Goal: Register for event/course

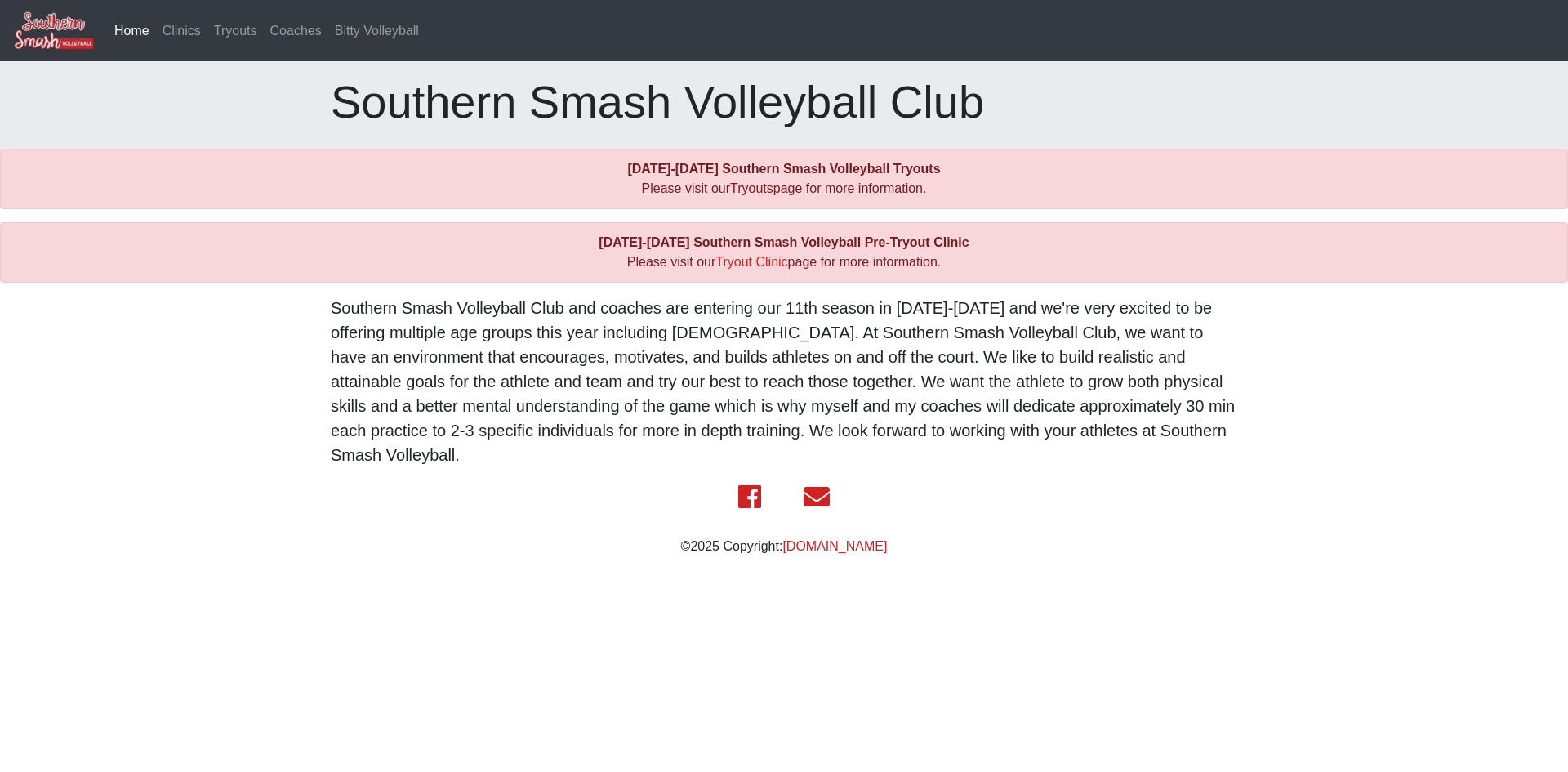
click at [753, 192] on link "Tryouts" at bounding box center [752, 188] width 43 height 14
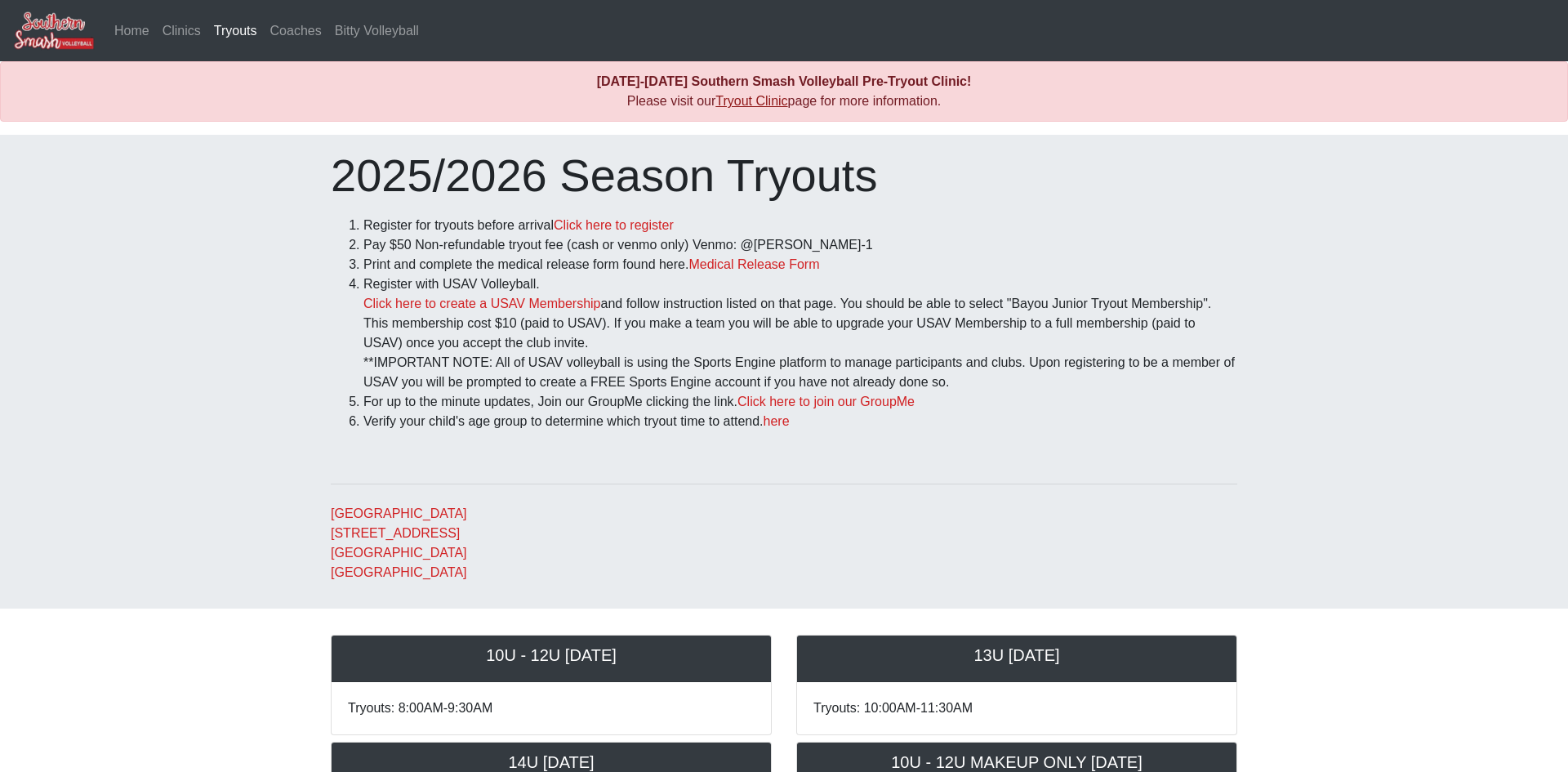
click at [740, 106] on link "Tryout Clinic" at bounding box center [751, 100] width 72 height 14
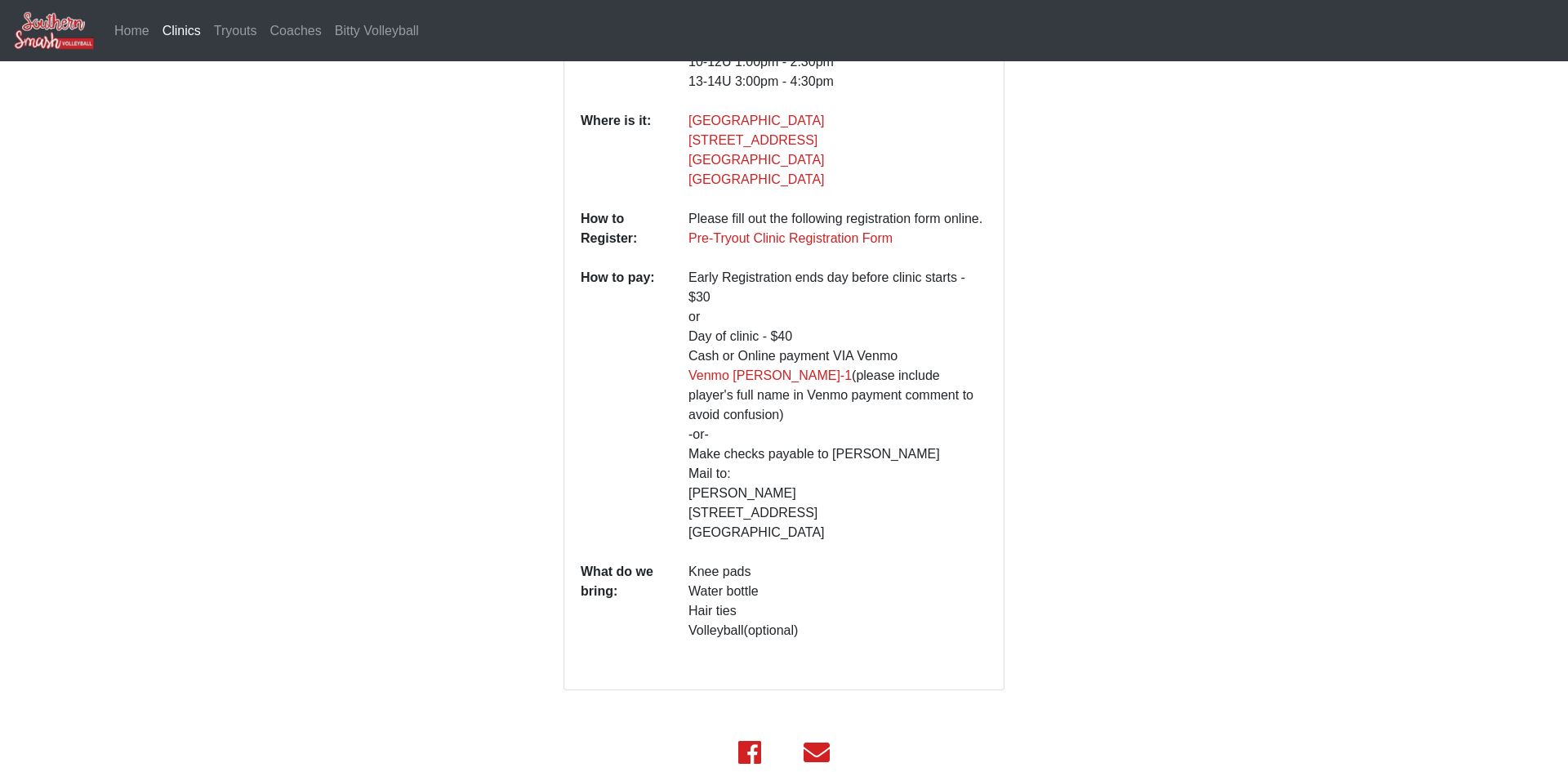
scroll to position [435, 0]
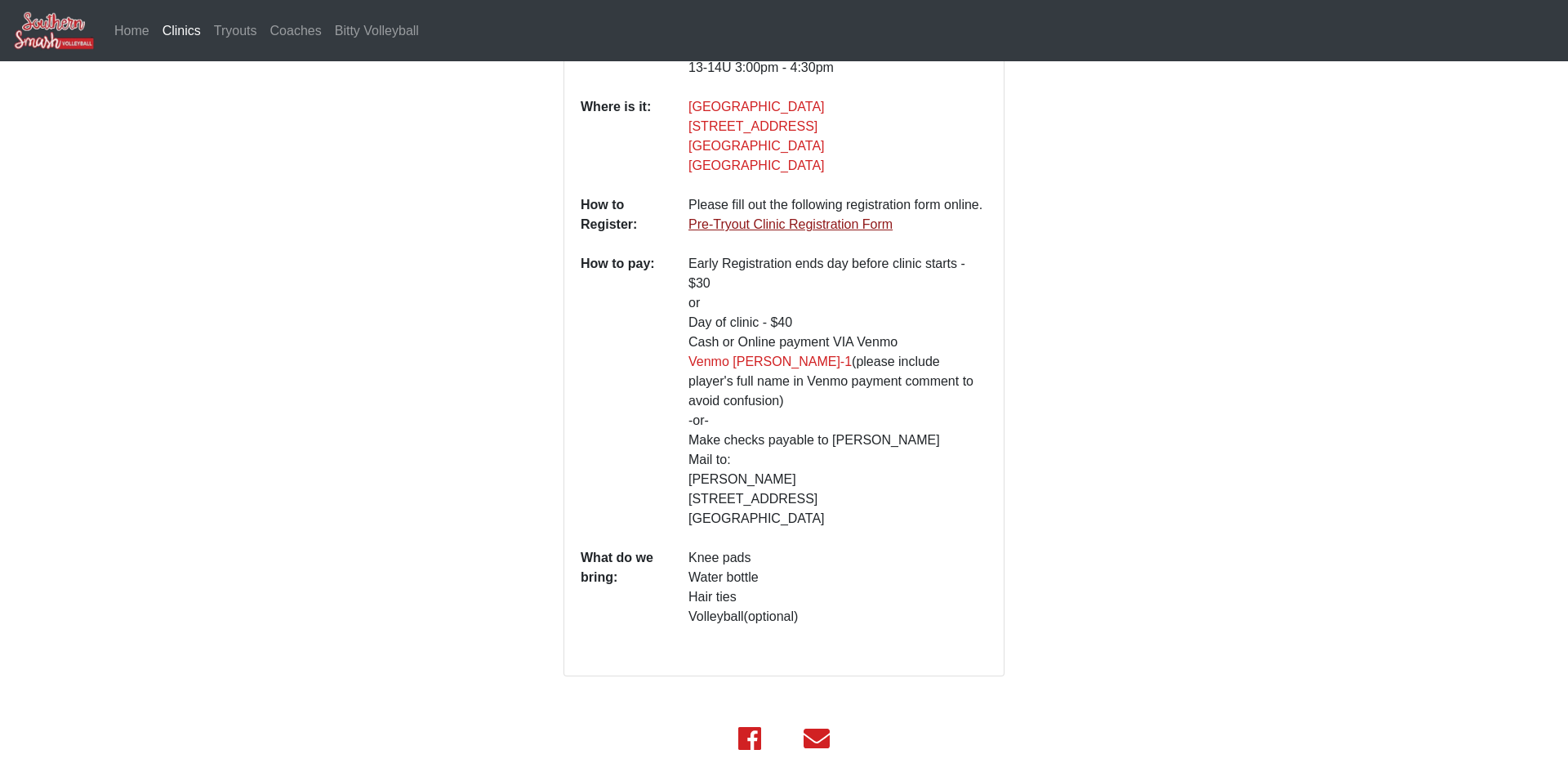
click at [783, 217] on link "Pre-Tryout Clinic Registration Form" at bounding box center [791, 224] width 204 height 14
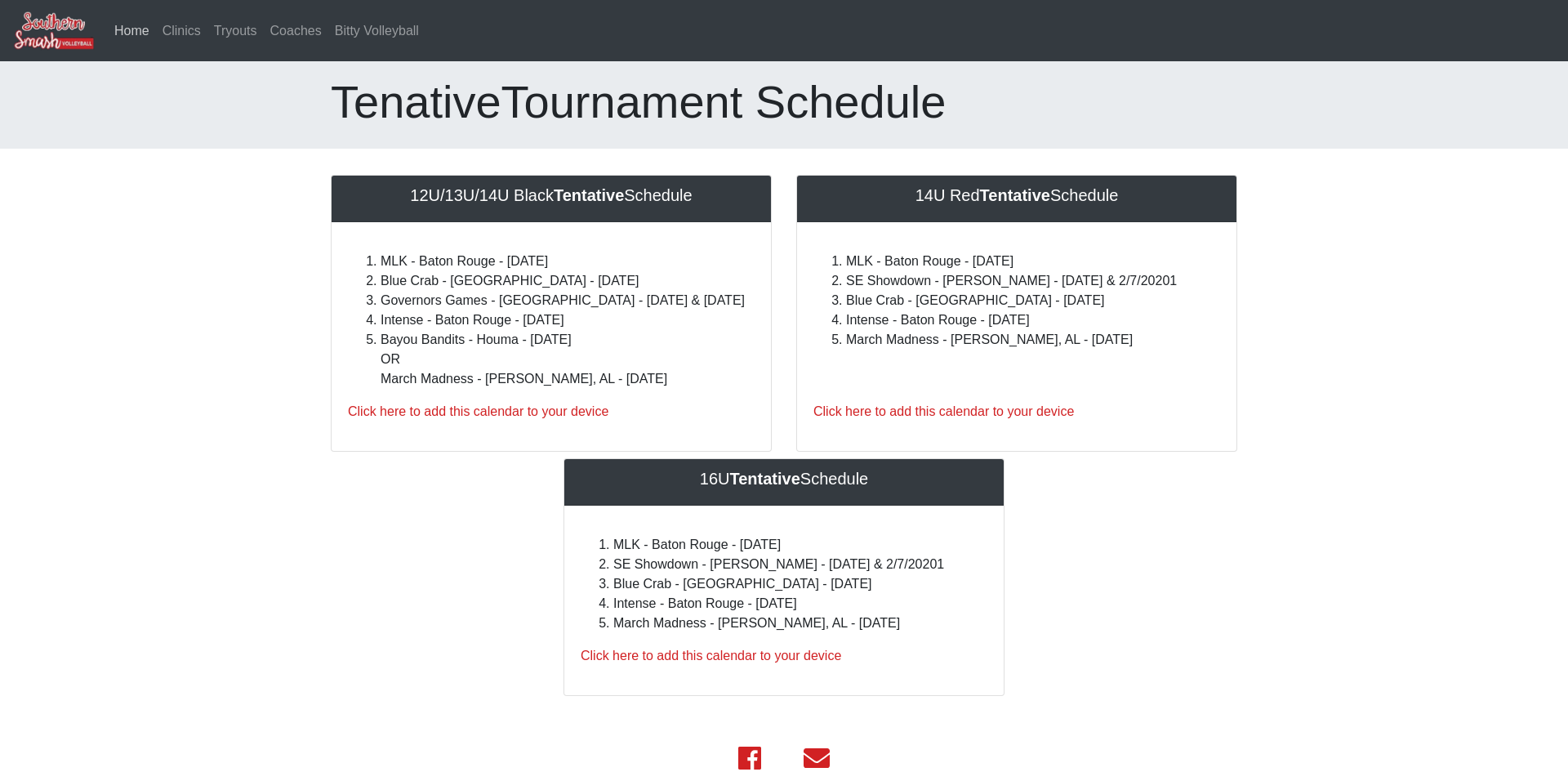
click at [147, 43] on link "Home (current)" at bounding box center [132, 31] width 49 height 32
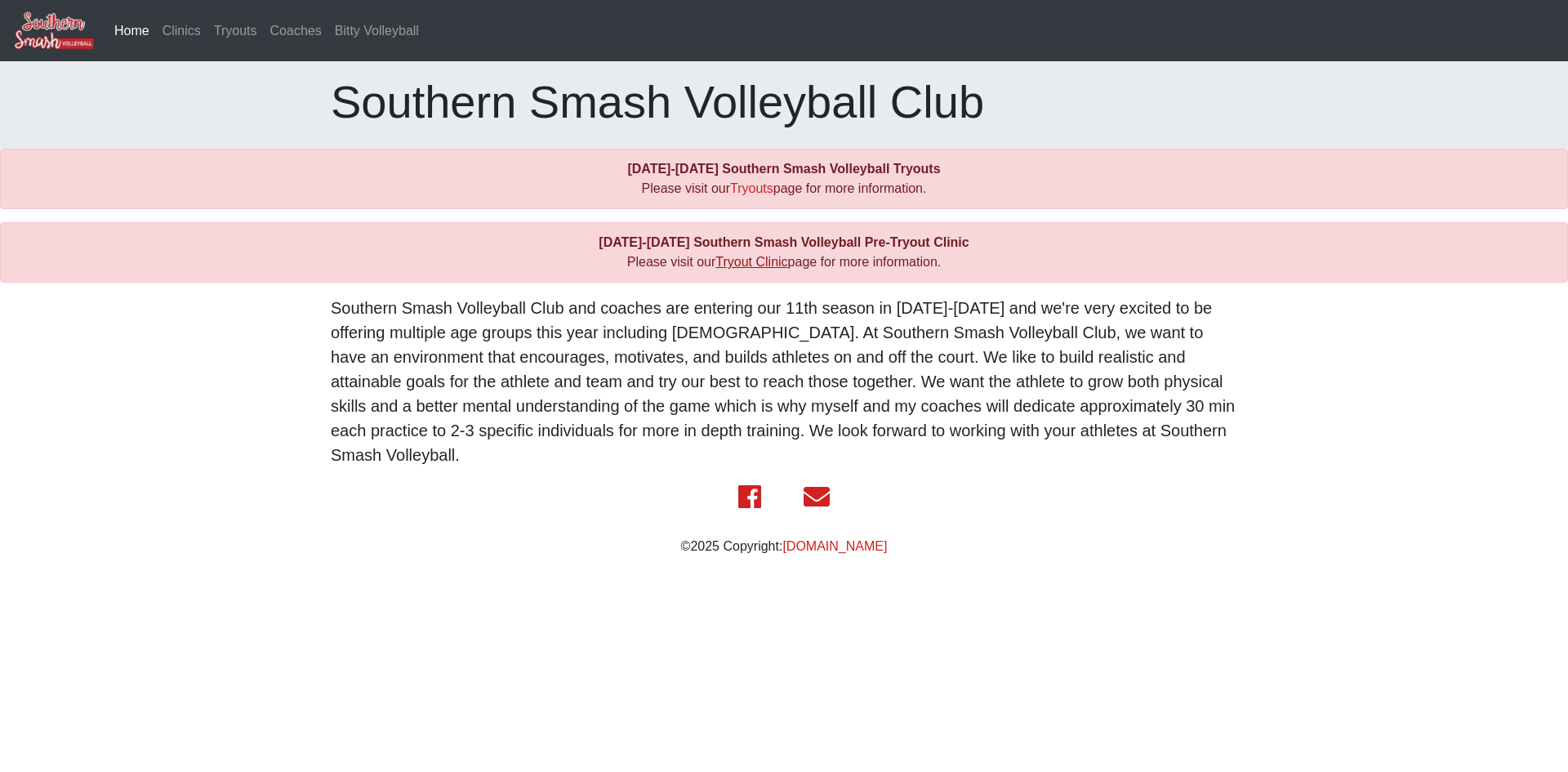
click at [738, 267] on link "Tryout Clinic" at bounding box center [751, 261] width 72 height 14
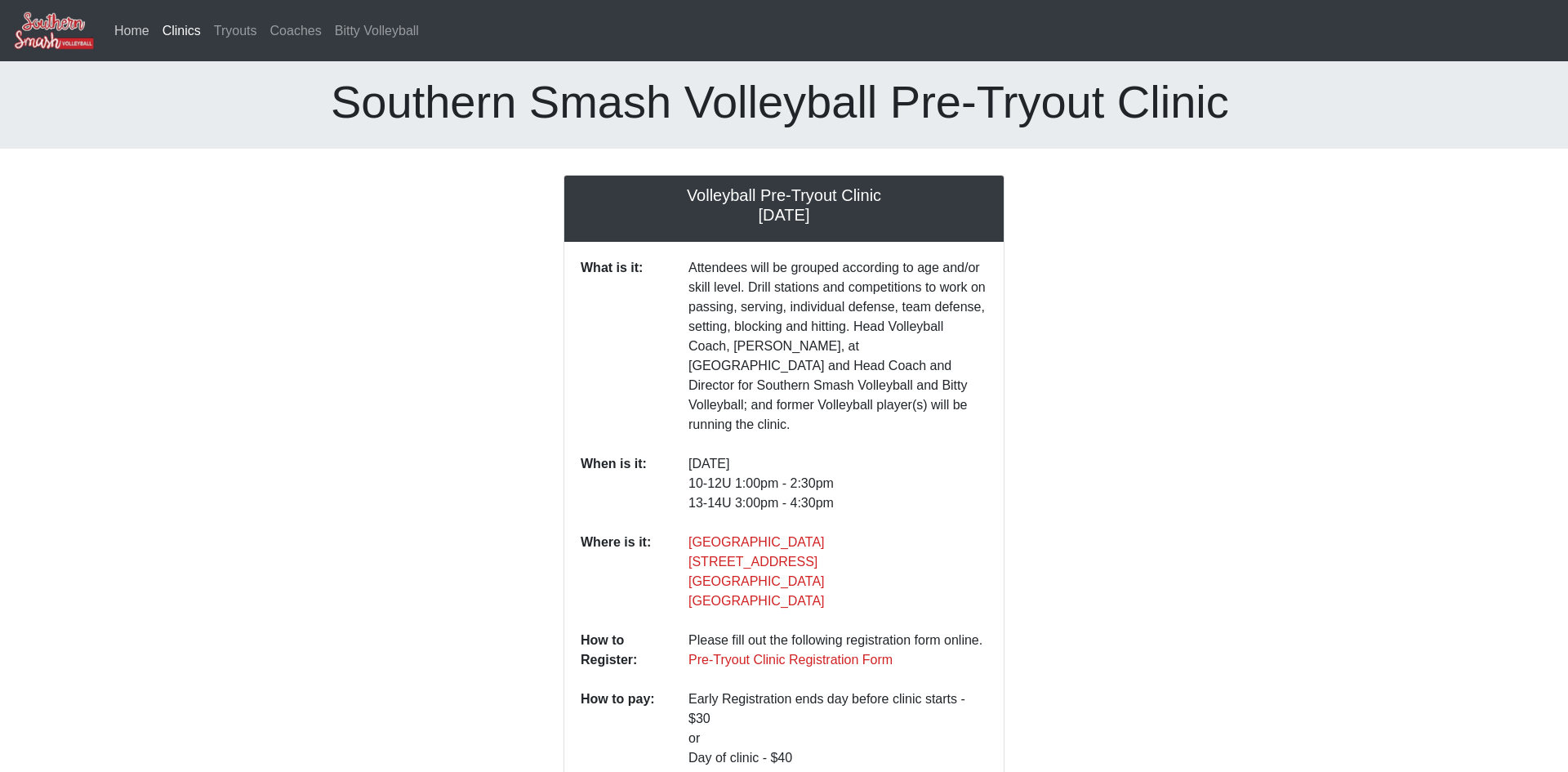
click at [131, 37] on link "Home" at bounding box center [132, 31] width 49 height 32
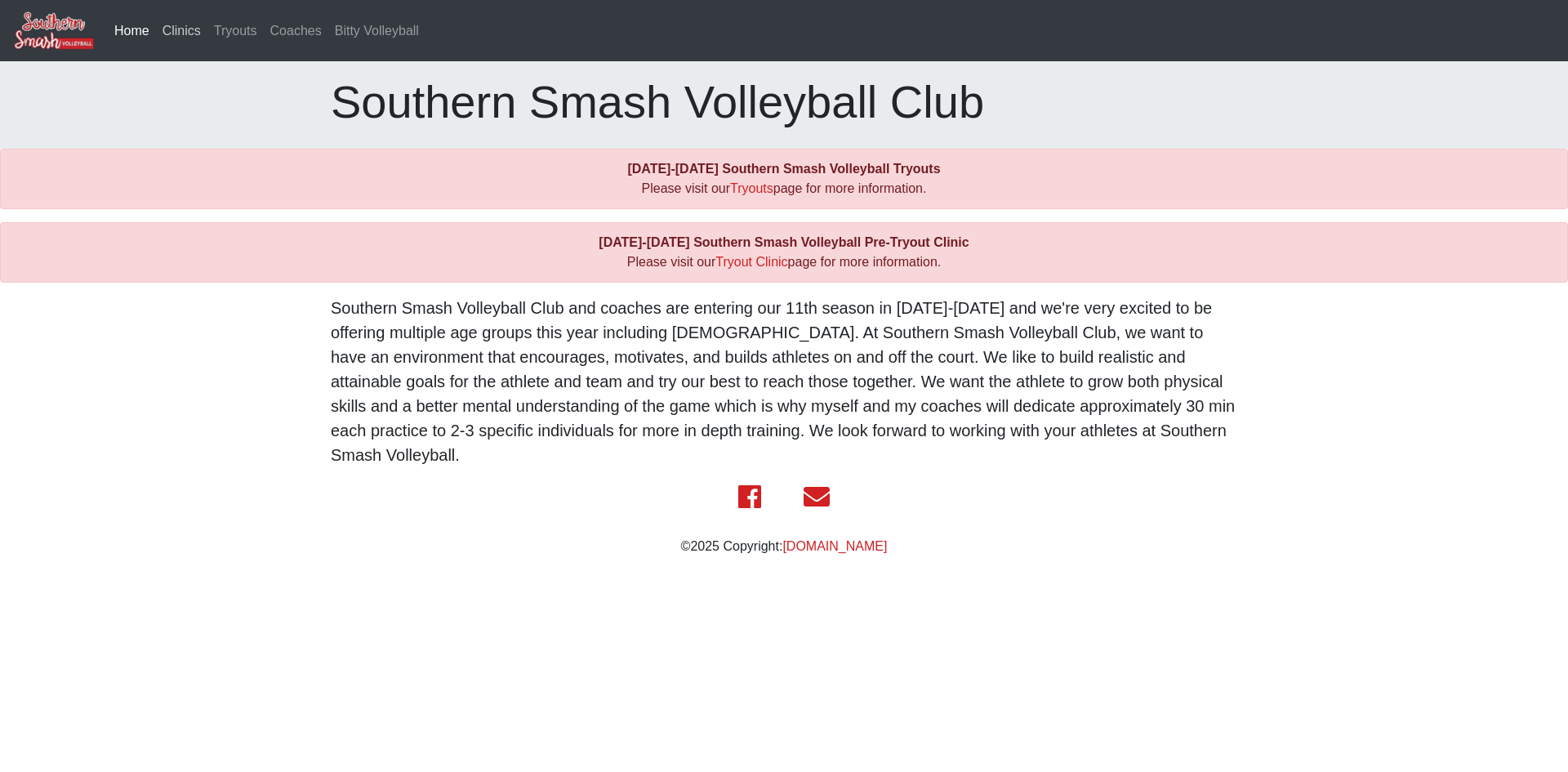
click at [180, 36] on link "Clinics" at bounding box center [181, 31] width 51 height 32
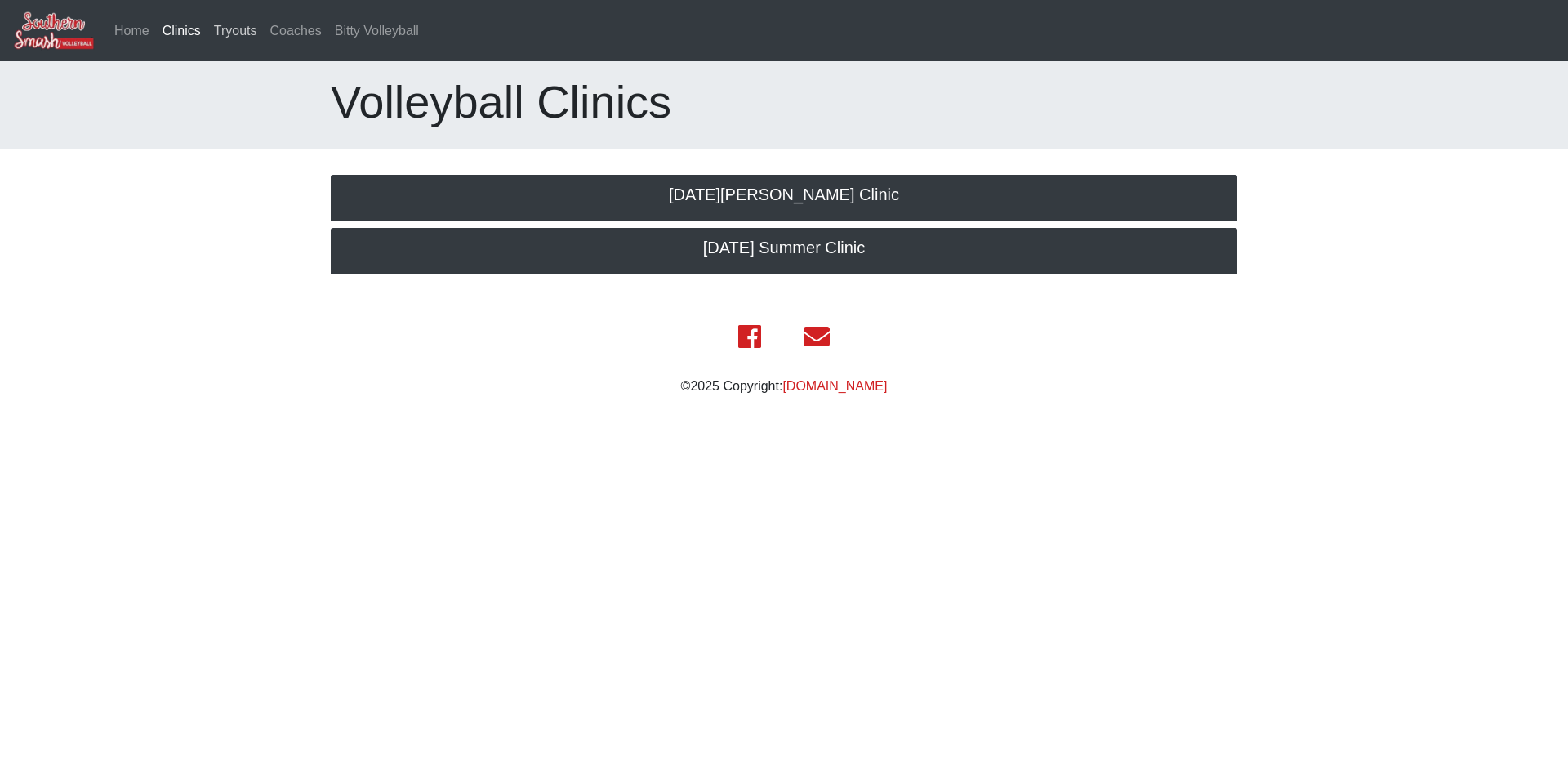
click at [243, 36] on link "Tryouts" at bounding box center [236, 31] width 56 height 32
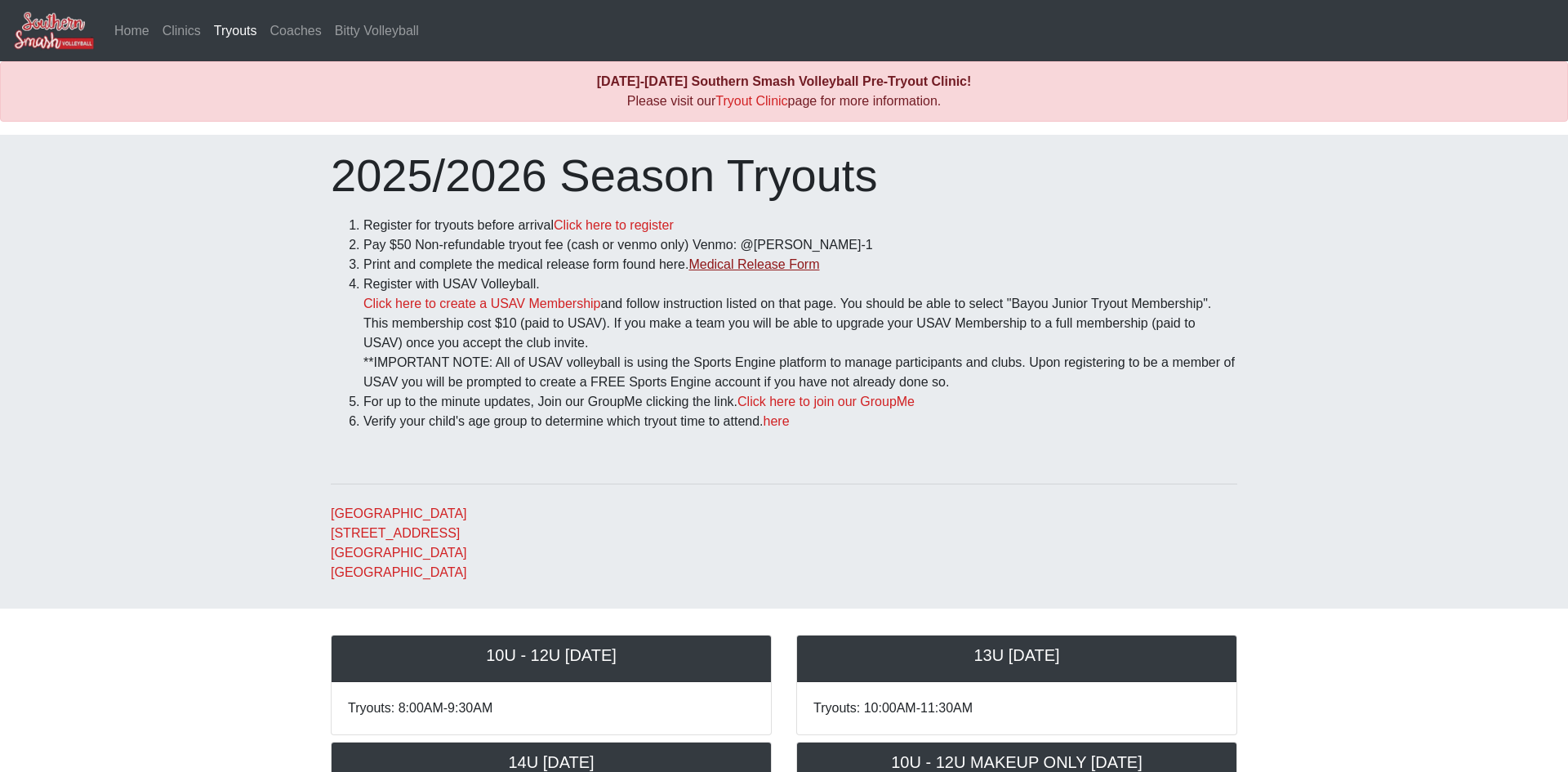
click at [788, 263] on link "Medical Release Form" at bounding box center [754, 264] width 131 height 14
click at [621, 221] on link "Click here to register" at bounding box center [614, 225] width 120 height 14
click at [789, 424] on link "here" at bounding box center [776, 420] width 26 height 14
click at [137, 30] on link "Home" at bounding box center [132, 31] width 49 height 32
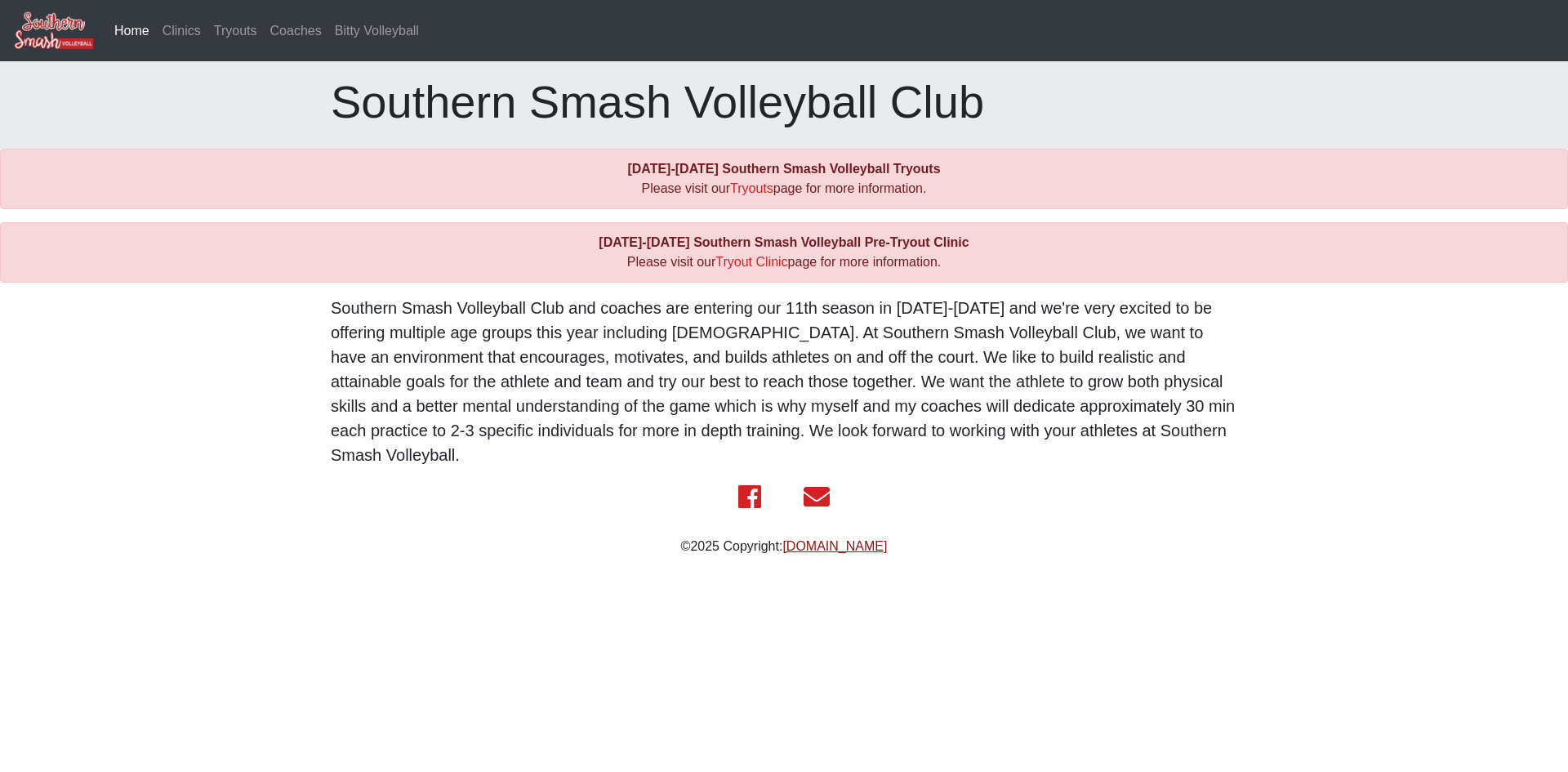
click at [795, 539] on link "[DOMAIN_NAME]" at bounding box center [834, 546] width 105 height 14
click at [752, 192] on link "Tryouts" at bounding box center [752, 188] width 43 height 14
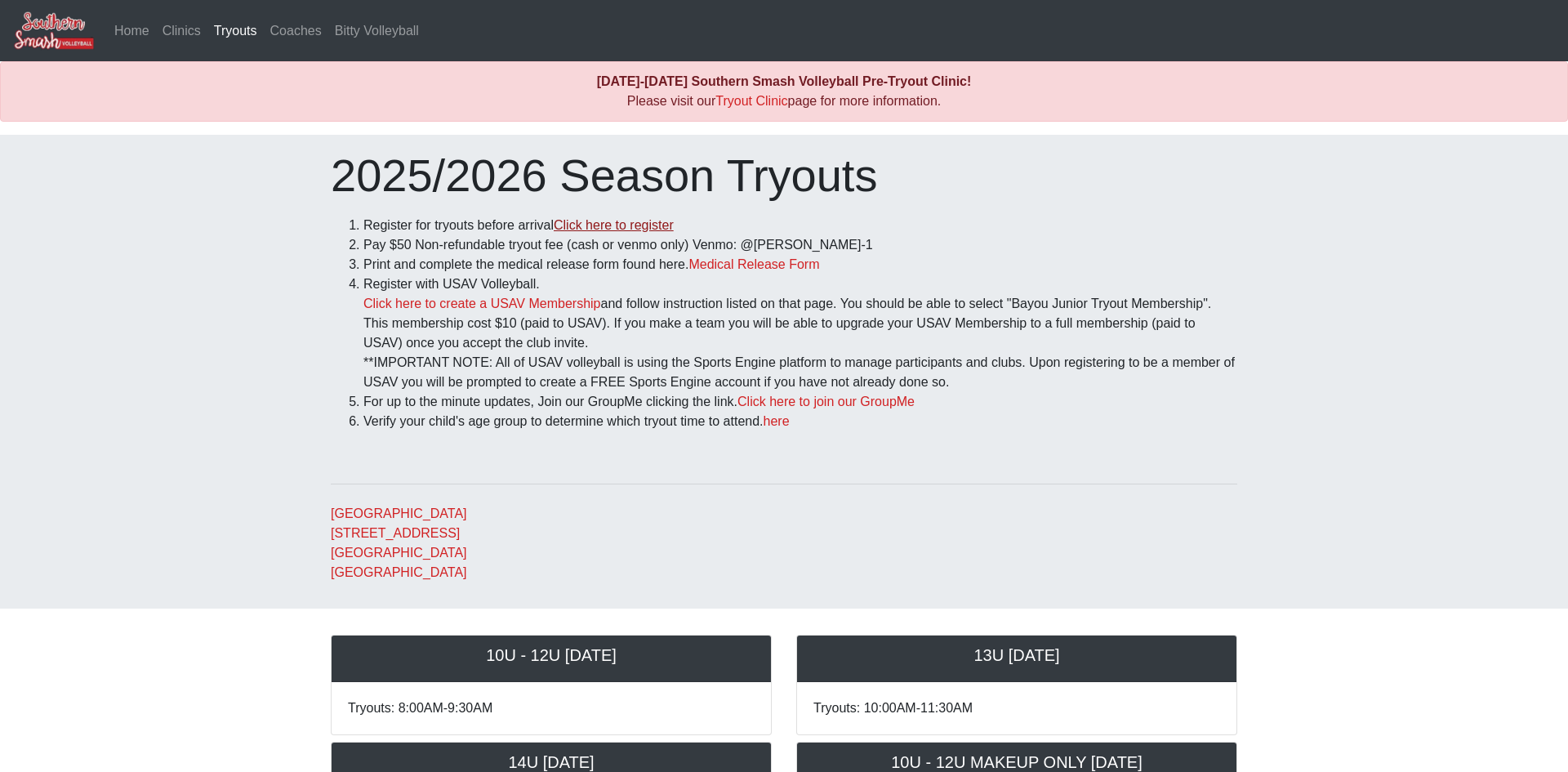
click at [592, 223] on link "Click here to register" at bounding box center [614, 225] width 120 height 14
click at [737, 264] on link "Medical Release Form" at bounding box center [754, 264] width 131 height 14
click at [436, 310] on link "Click here to create a USAV Membership" at bounding box center [482, 303] width 237 height 14
click at [476, 304] on link "Click here to create a USAV Membership" at bounding box center [482, 303] width 237 height 14
click at [753, 99] on link "Tryout Clinic" at bounding box center [751, 100] width 72 height 14
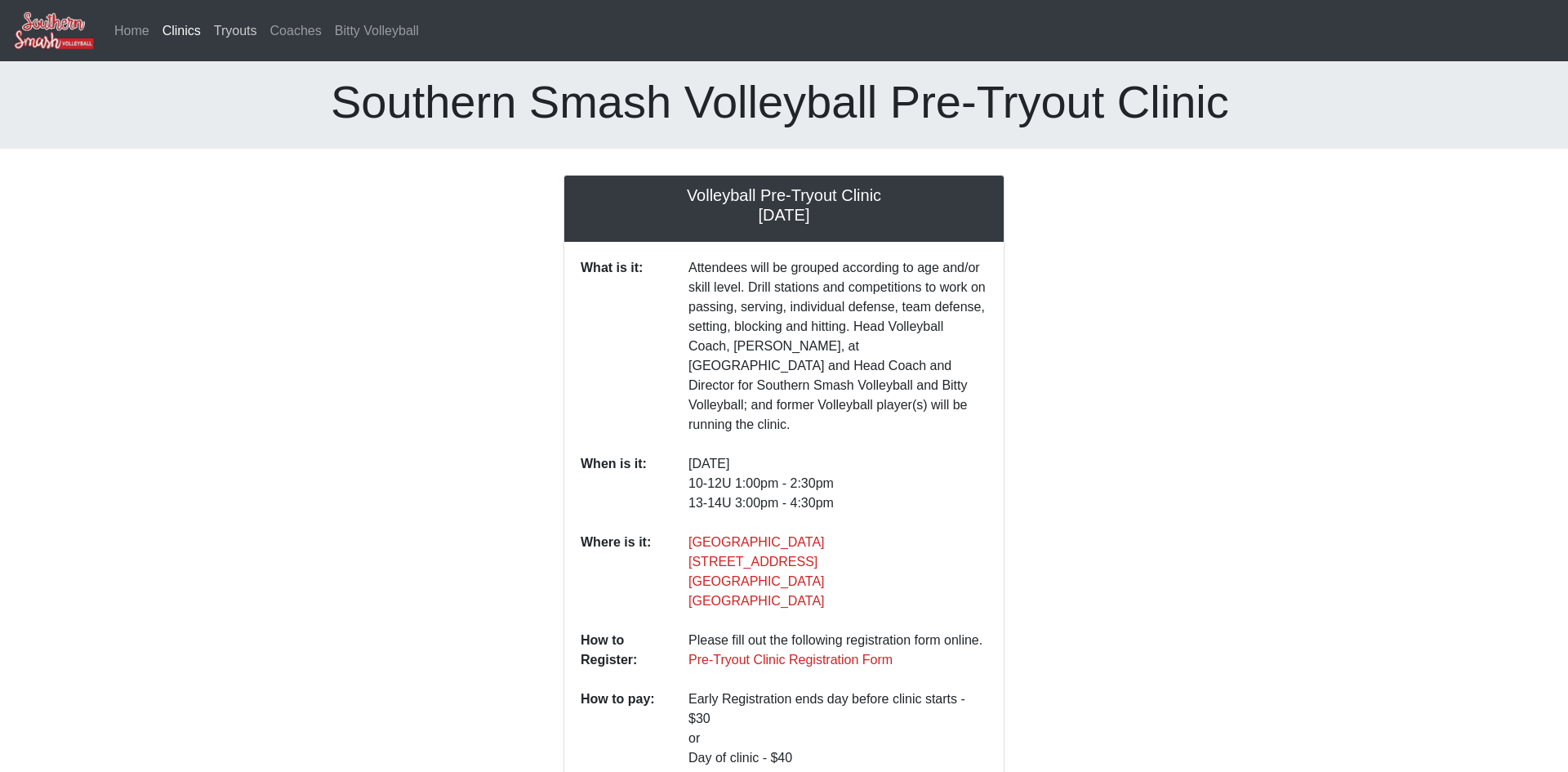
click at [237, 37] on link "Tryouts" at bounding box center [236, 31] width 56 height 32
